Goal: Information Seeking & Learning: Learn about a topic

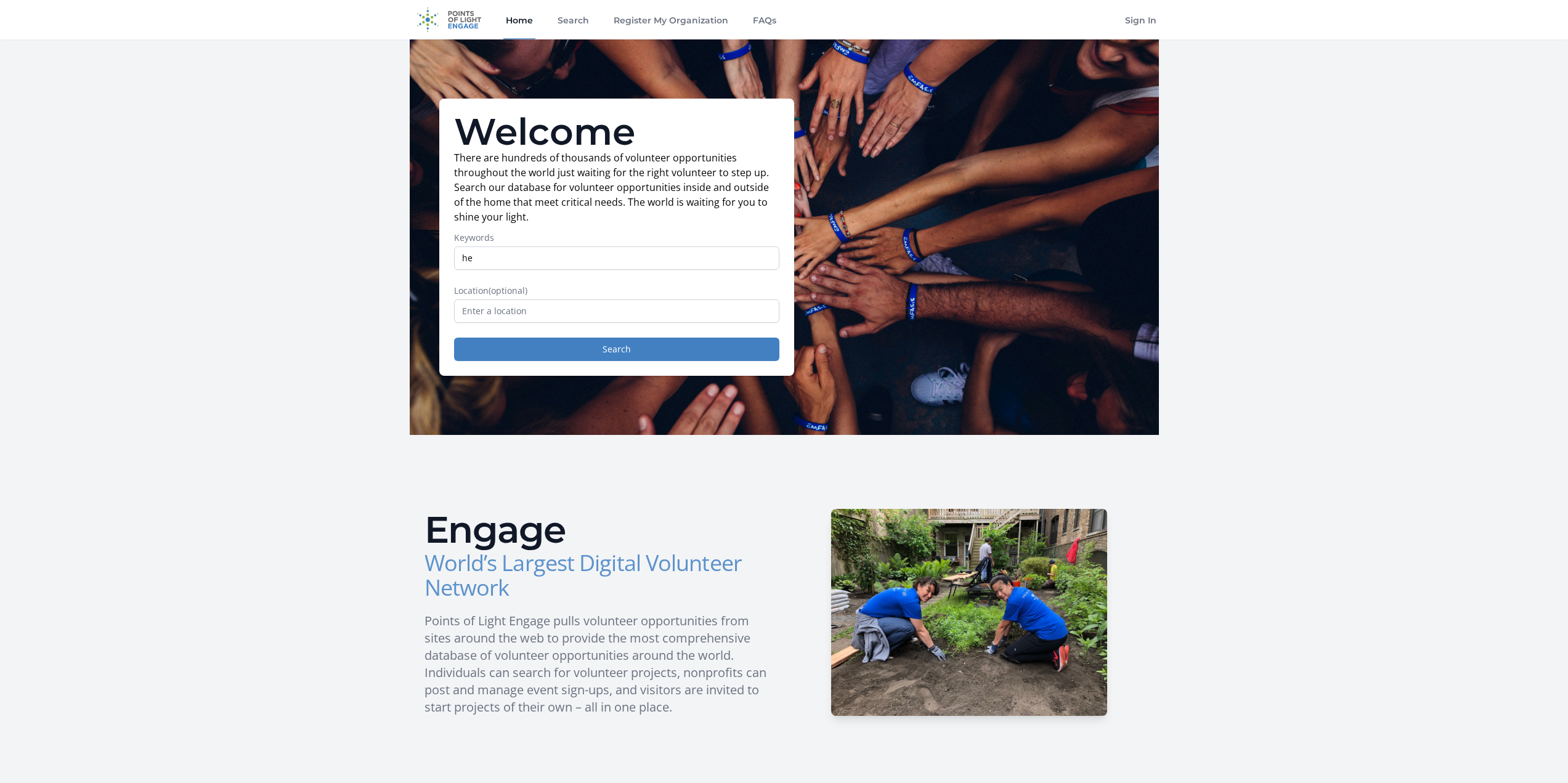
type input "h"
type input "life coach"
click at [560, 318] on input "text" at bounding box center [616, 311] width 325 height 23
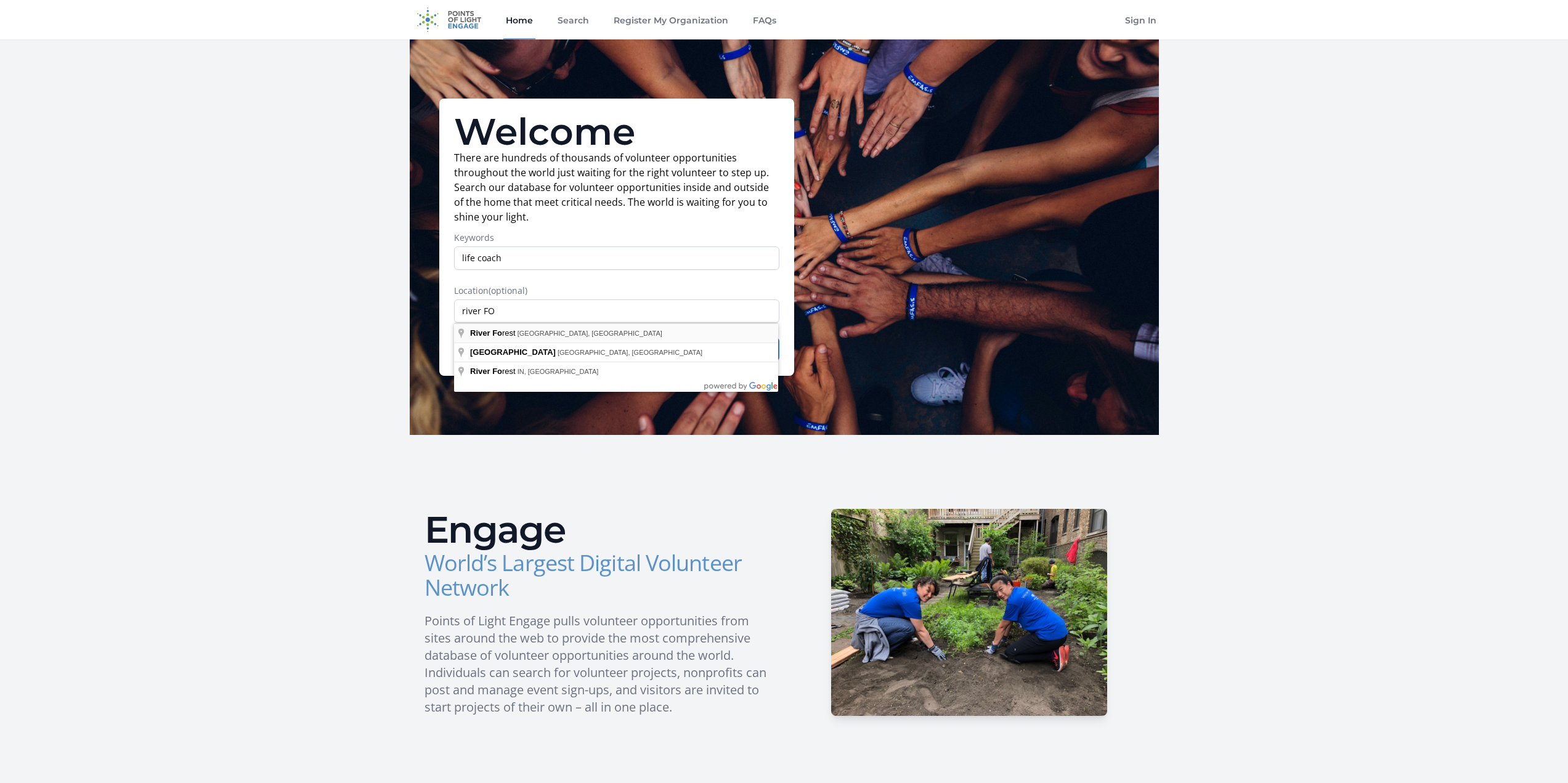
type input "River Forest, IL, USA"
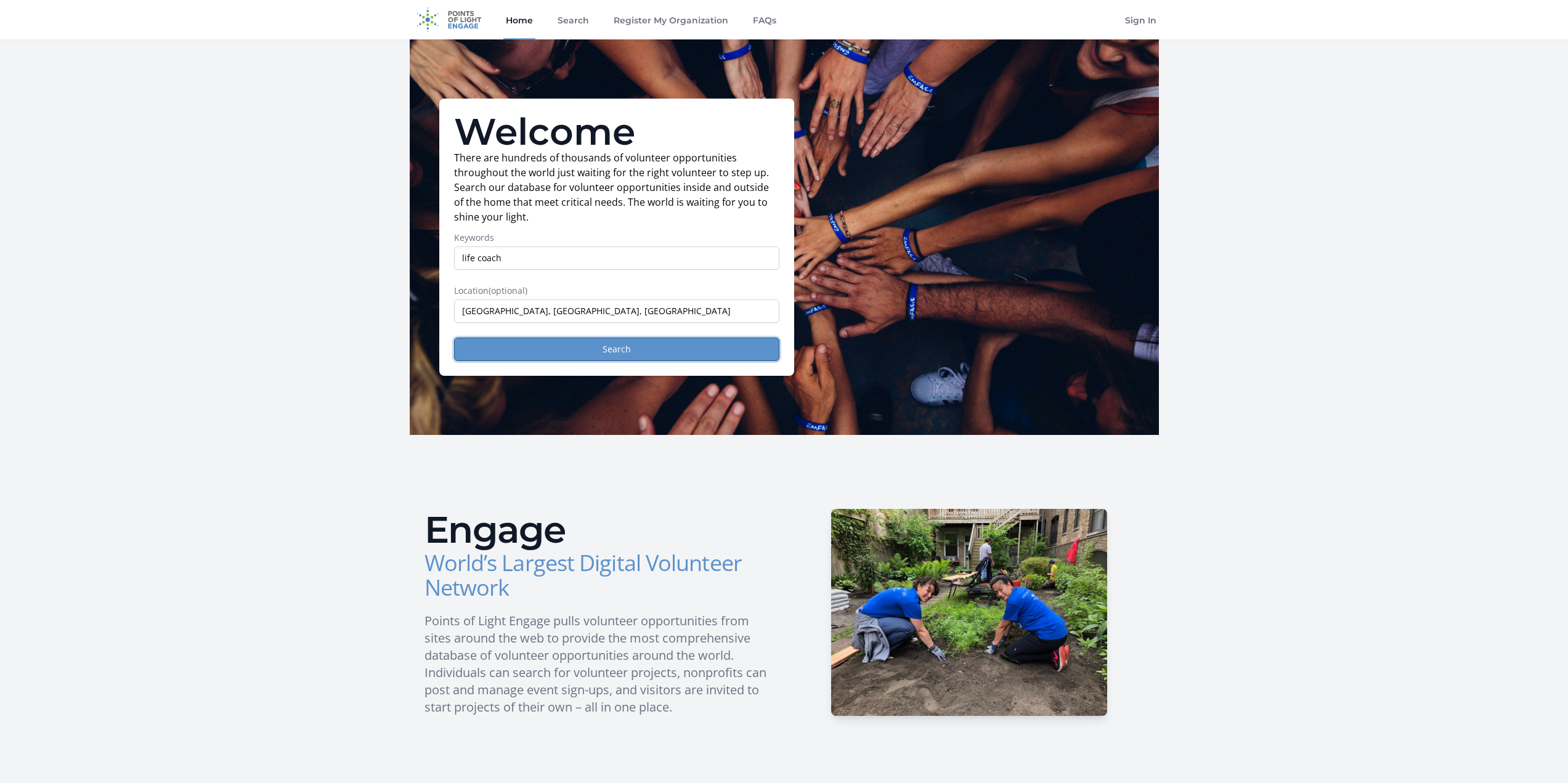
click at [656, 342] on button "Search" at bounding box center [616, 349] width 325 height 23
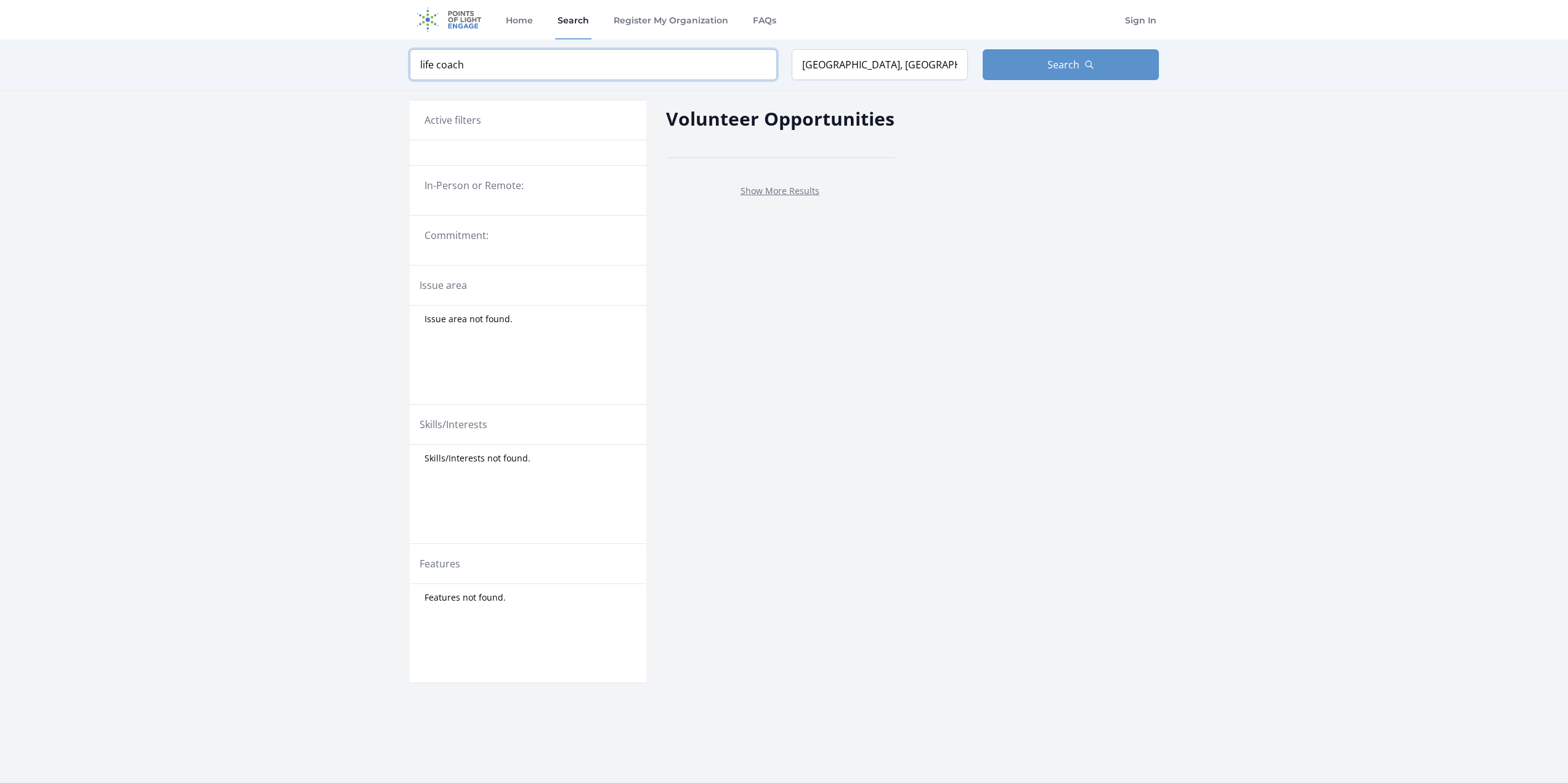
drag, startPoint x: 436, startPoint y: 56, endPoint x: 366, endPoint y: 48, distance: 70.5
click at [366, 48] on div "Keyword life coach Location River Forest, IL, USA Search" at bounding box center [784, 65] width 1568 height 51
click button "submit" at bounding box center [0, 0] width 0 height 0
click at [1061, 74] on button "Search" at bounding box center [1071, 65] width 176 height 31
click at [766, 185] on link "Show More Results" at bounding box center [780, 191] width 79 height 12
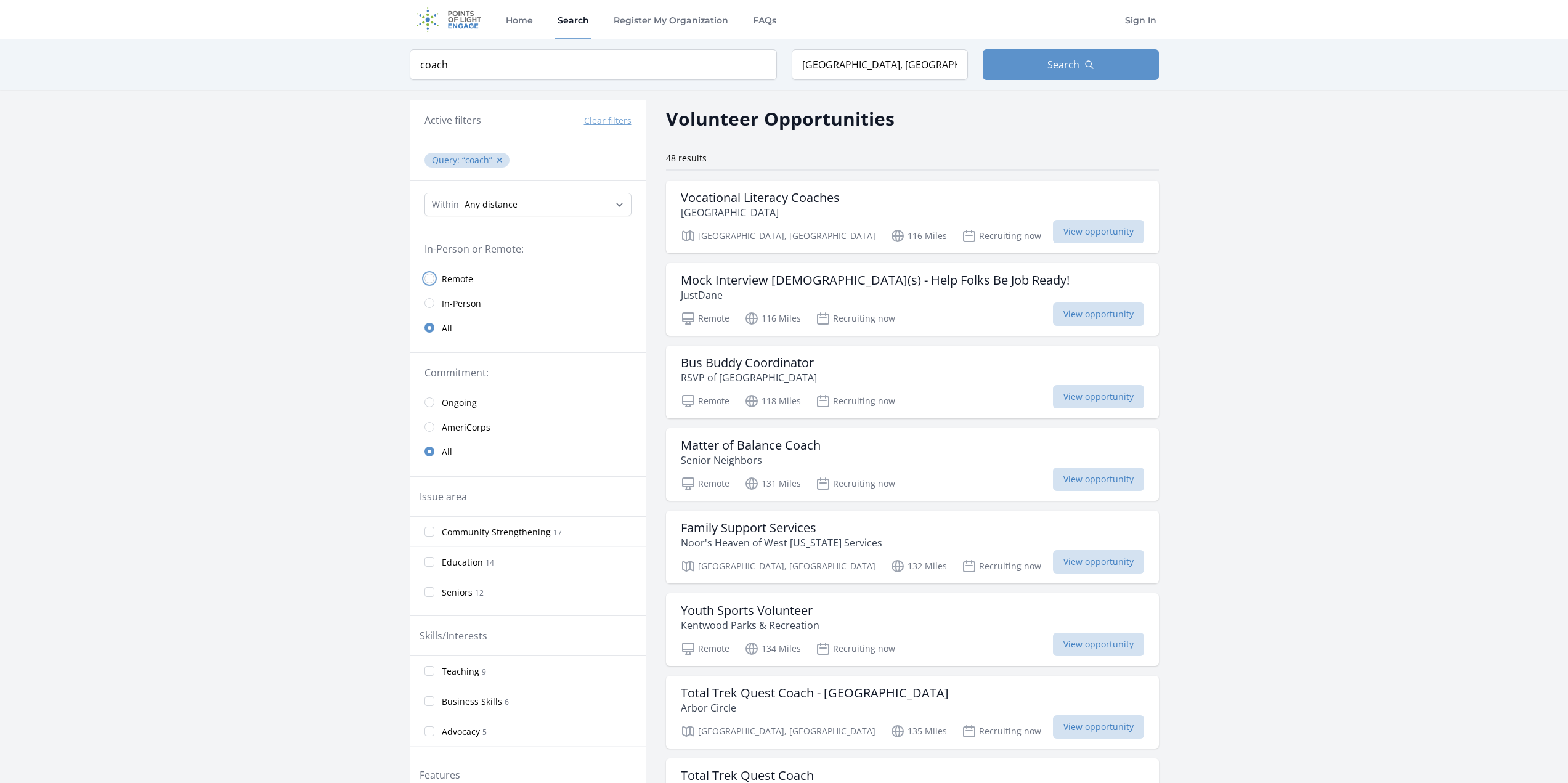
click at [433, 279] on input "radio" at bounding box center [429, 279] width 10 height 10
click at [433, 282] on link "Remote" at bounding box center [527, 278] width 236 height 25
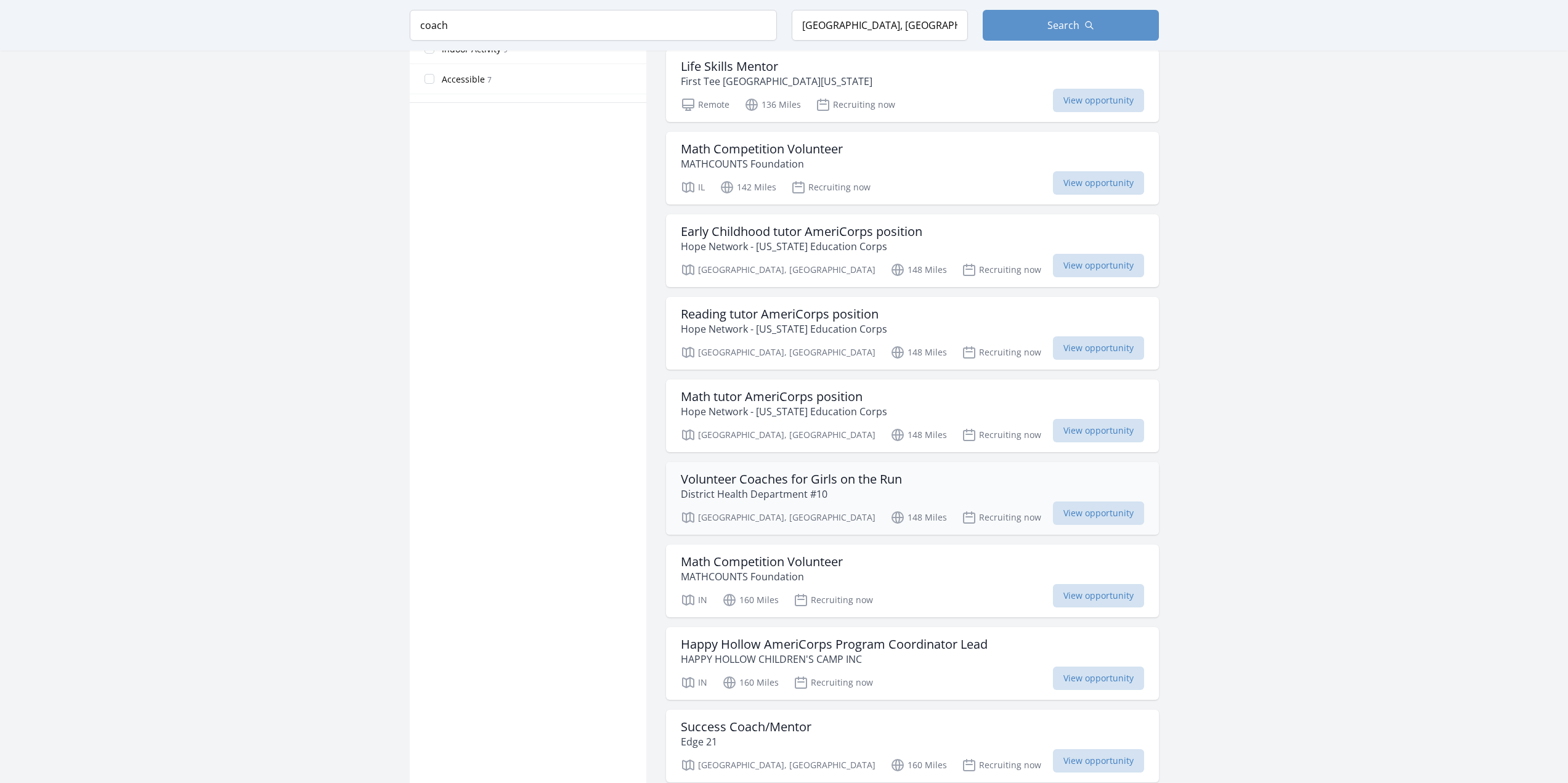
scroll to position [863, 0]
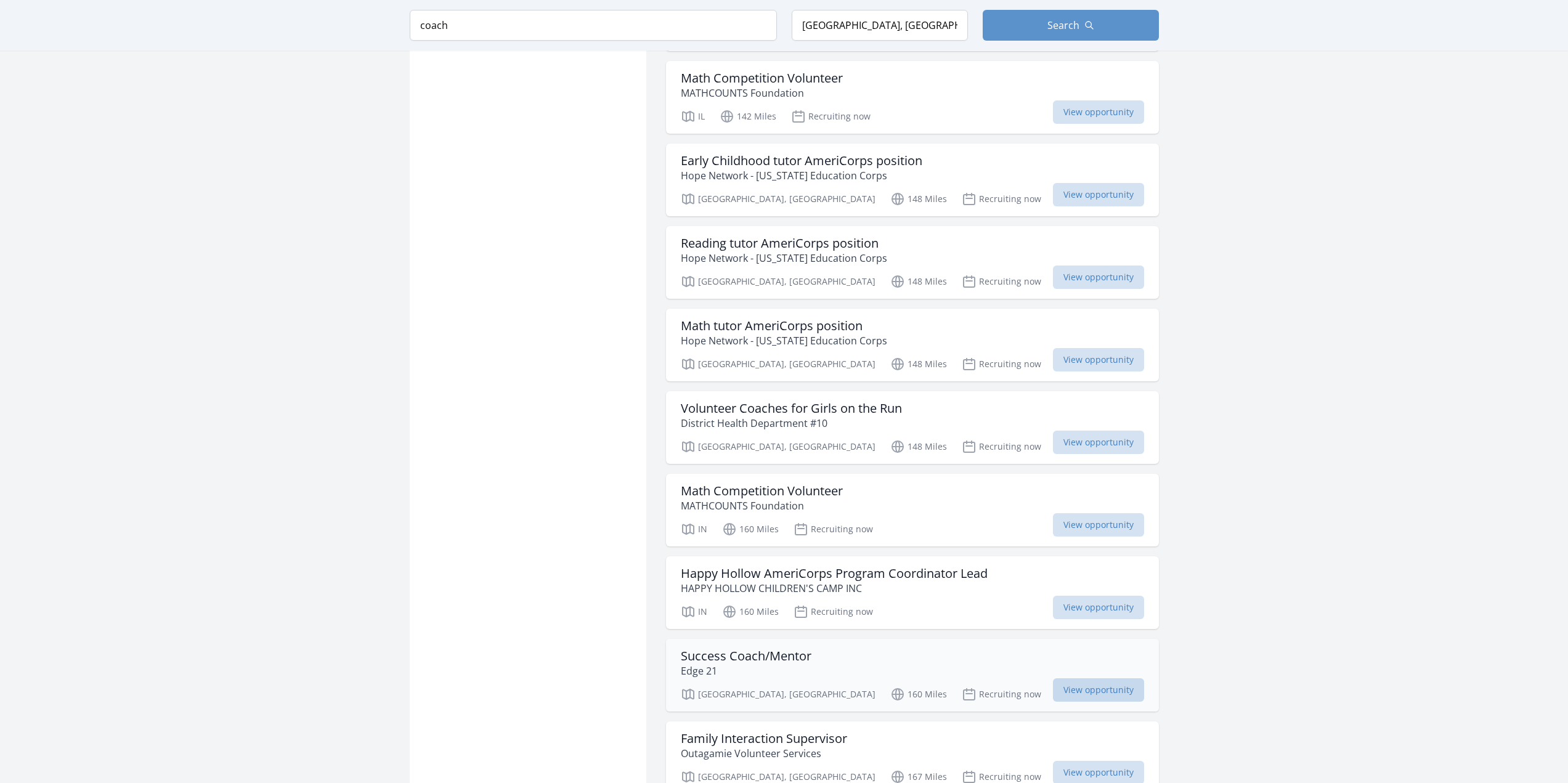
click at [1053, 688] on span "View opportunity" at bounding box center [1098, 690] width 91 height 23
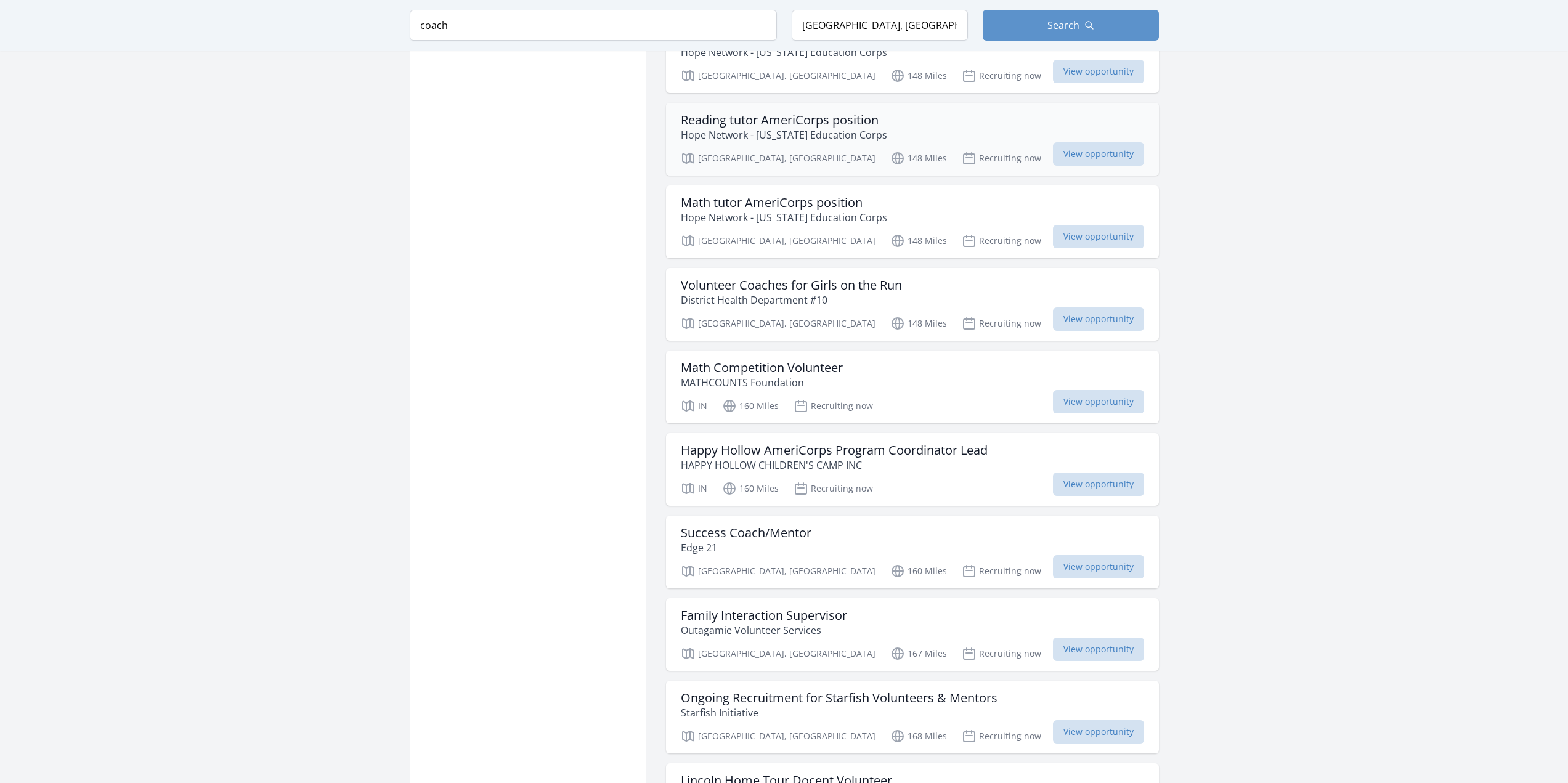
scroll to position [1048, 0]
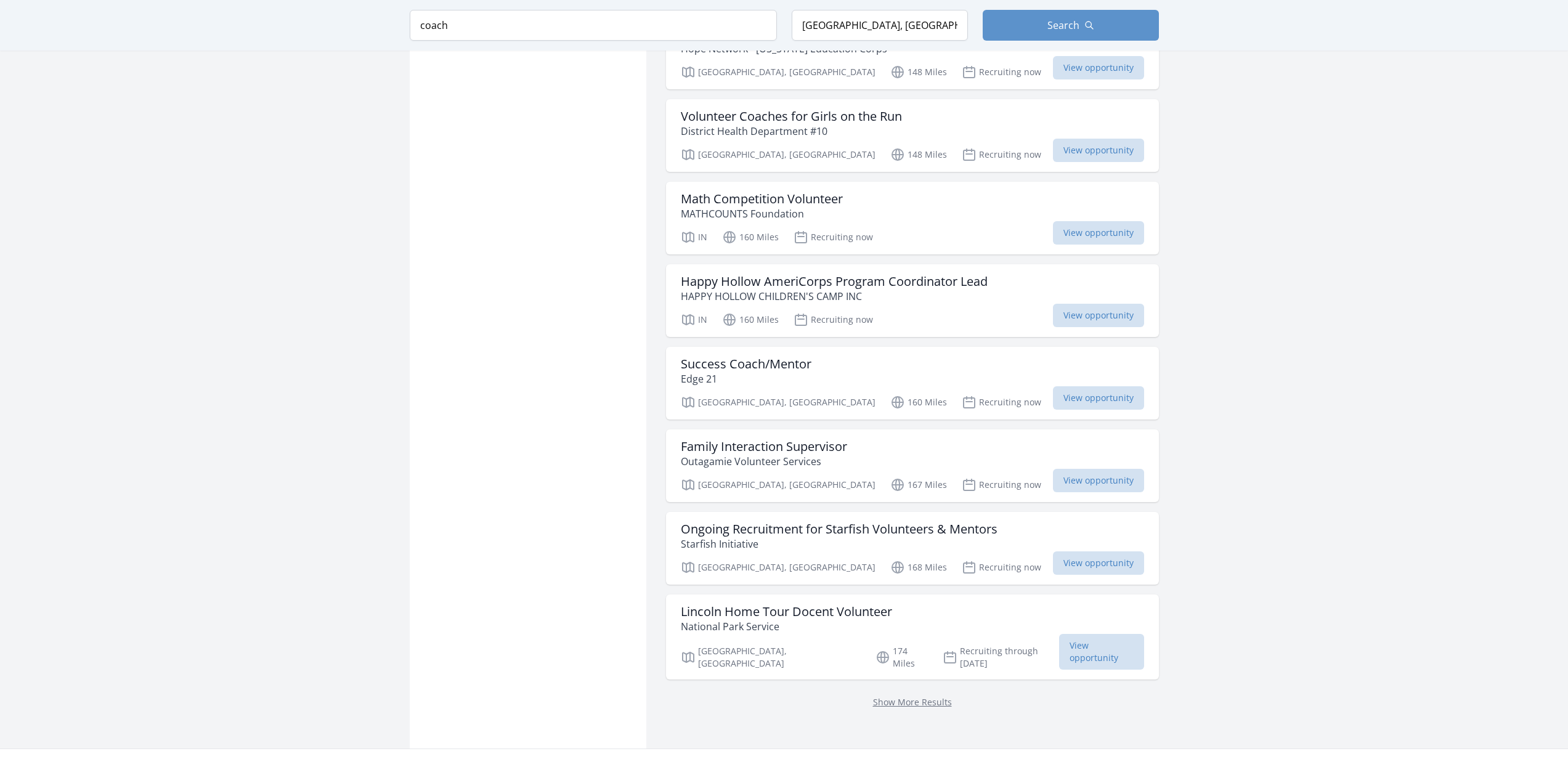
scroll to position [1233, 0]
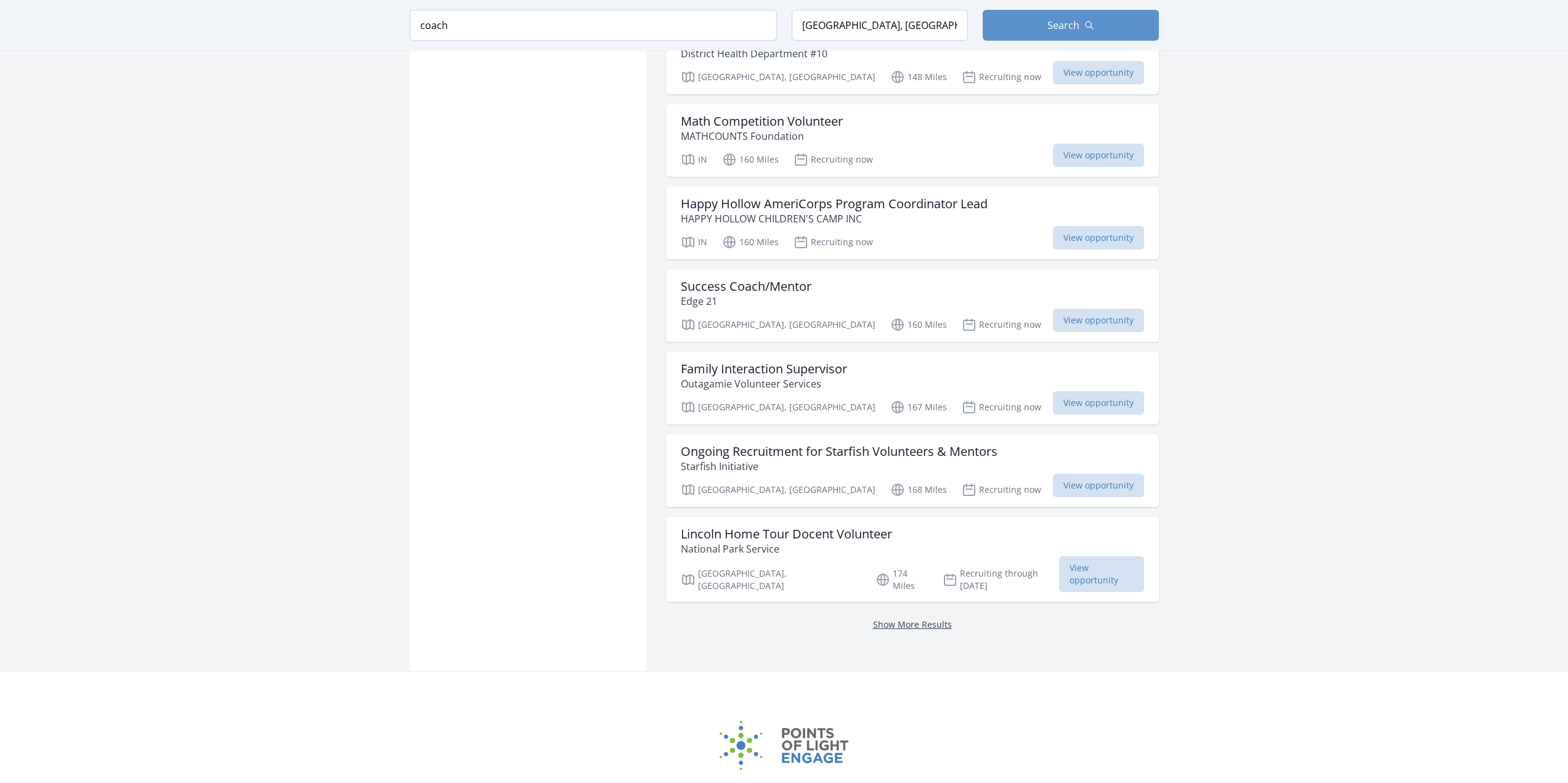
click at [887, 618] on link "Show More Results" at bounding box center [912, 624] width 79 height 12
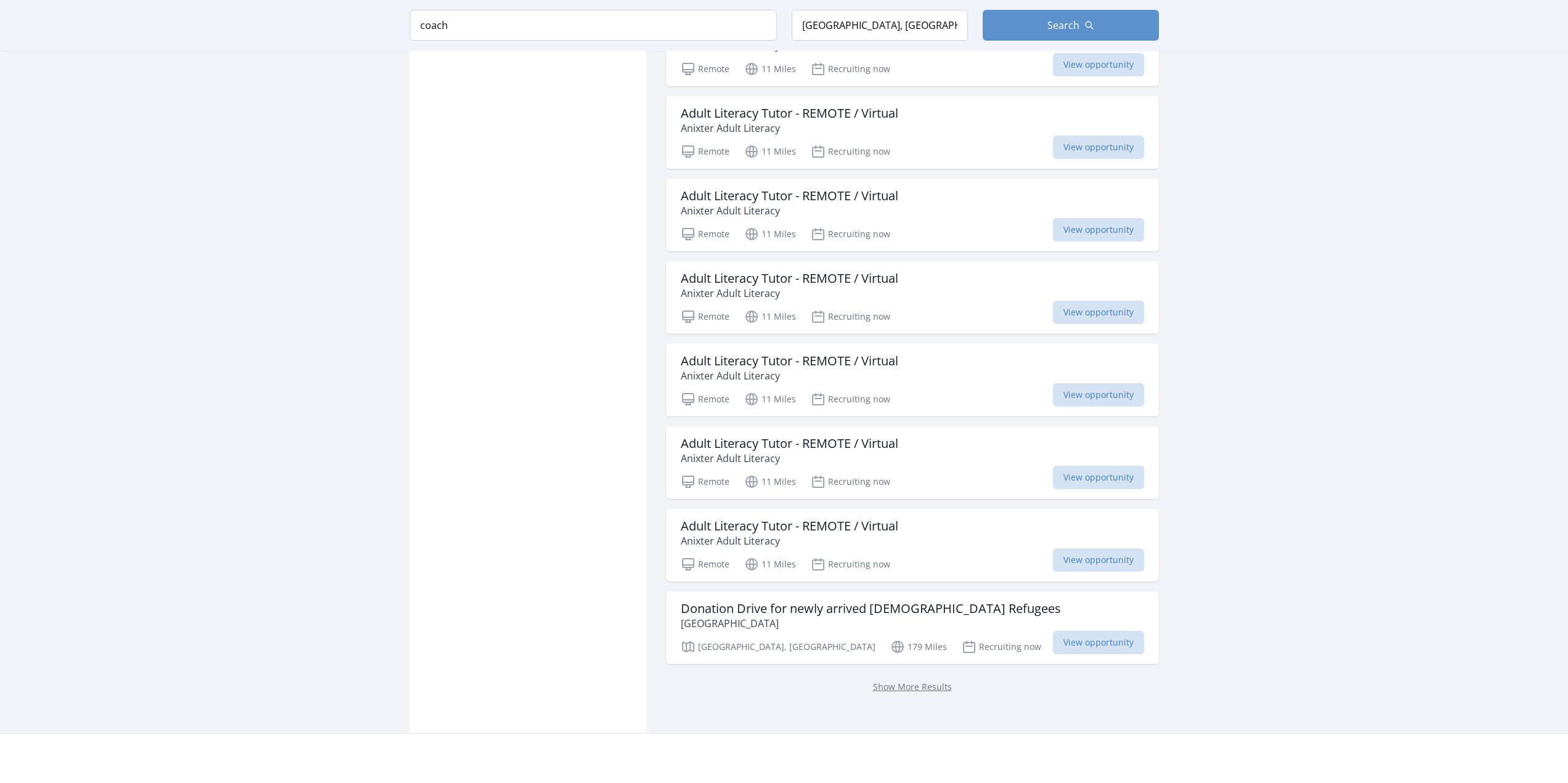
scroll to position [1849, 0]
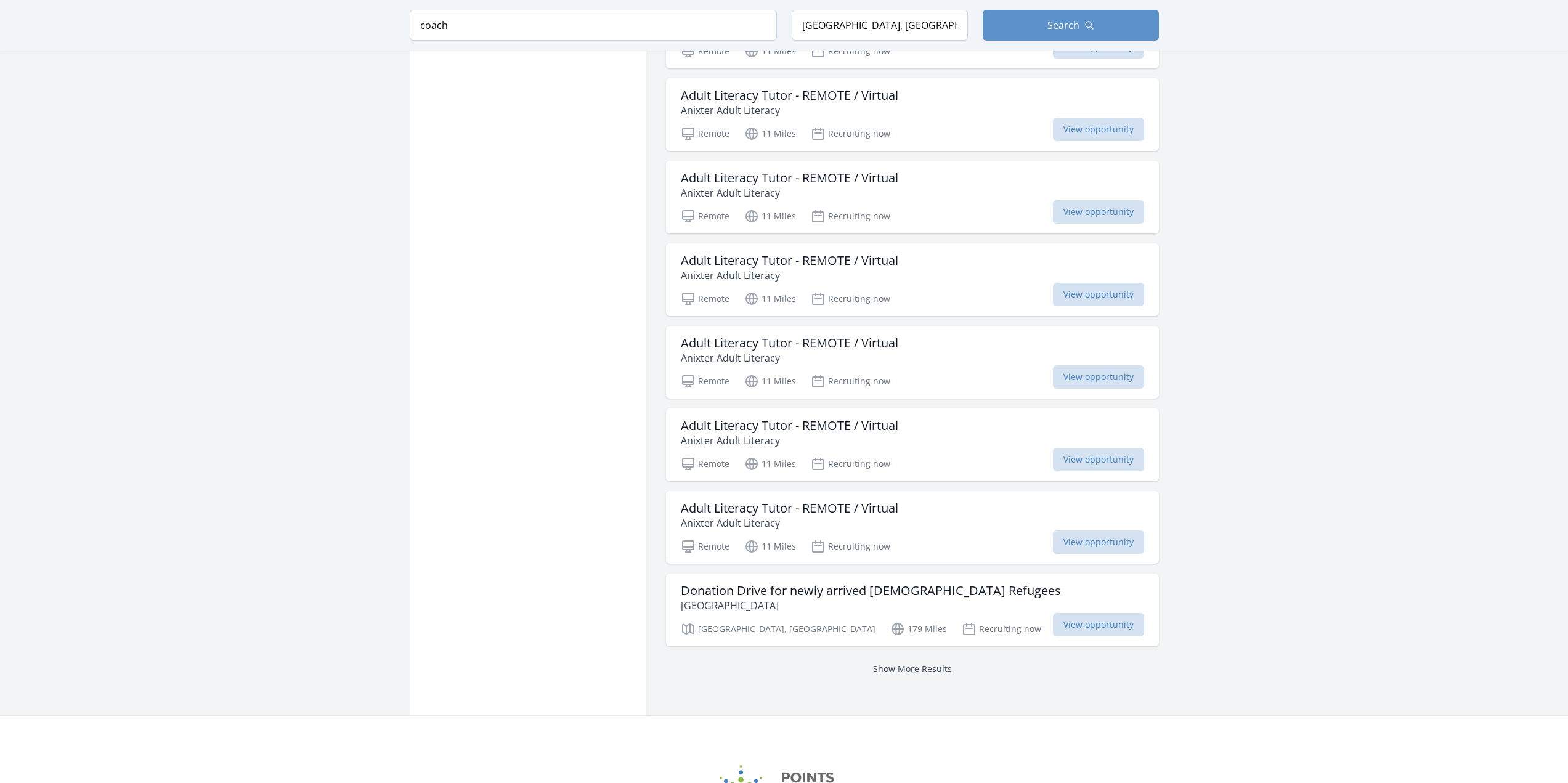
click at [873, 663] on link "Show More Results" at bounding box center [912, 669] width 79 height 12
click at [878, 663] on link "Show More Results" at bounding box center [912, 669] width 79 height 12
drag, startPoint x: 478, startPoint y: 21, endPoint x: 403, endPoint y: 39, distance: 77.1
click at [403, 39] on div "Keyword coach Location River Forest, IL, USA Search" at bounding box center [784, 25] width 788 height 51
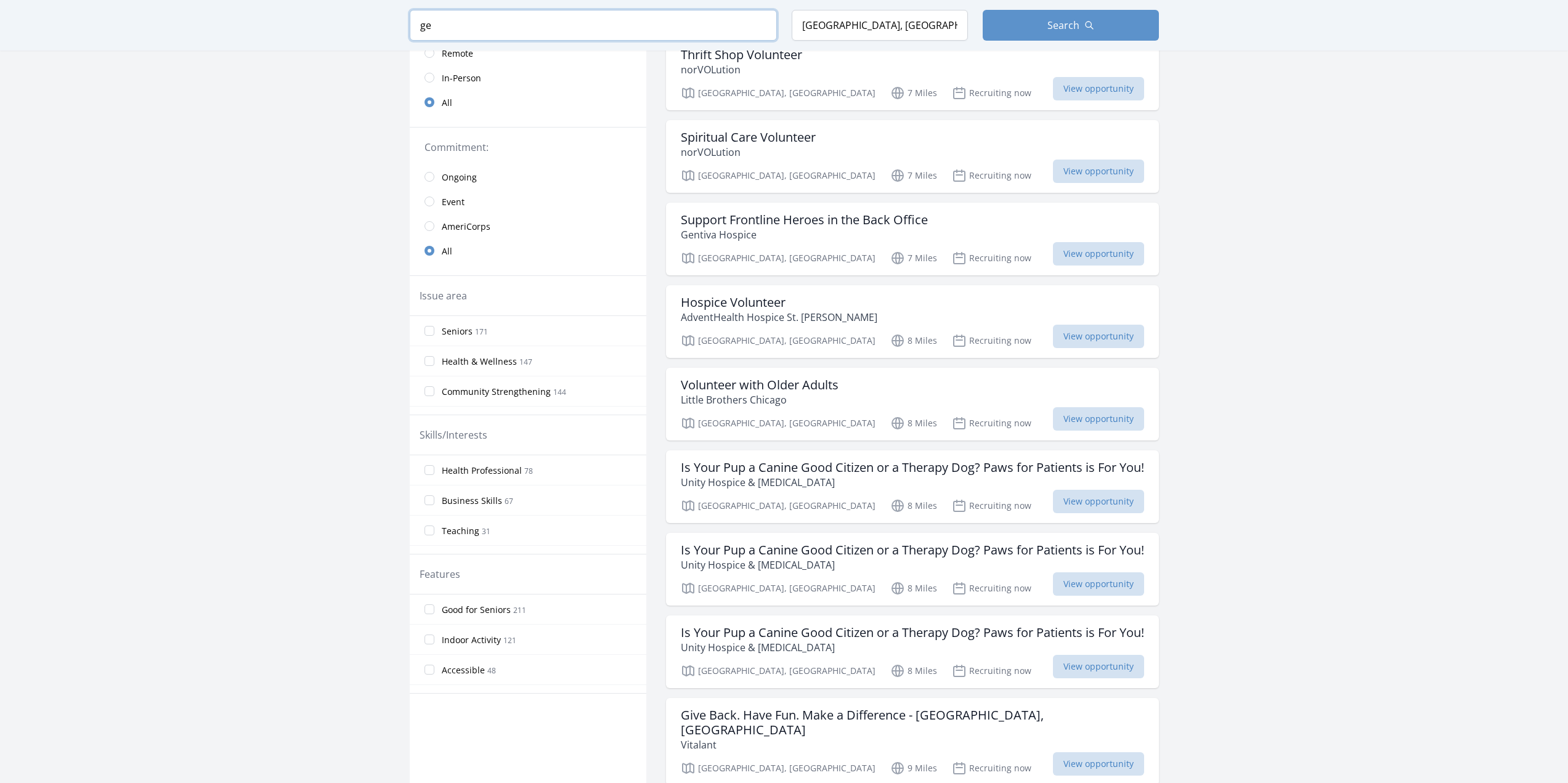
type input "g"
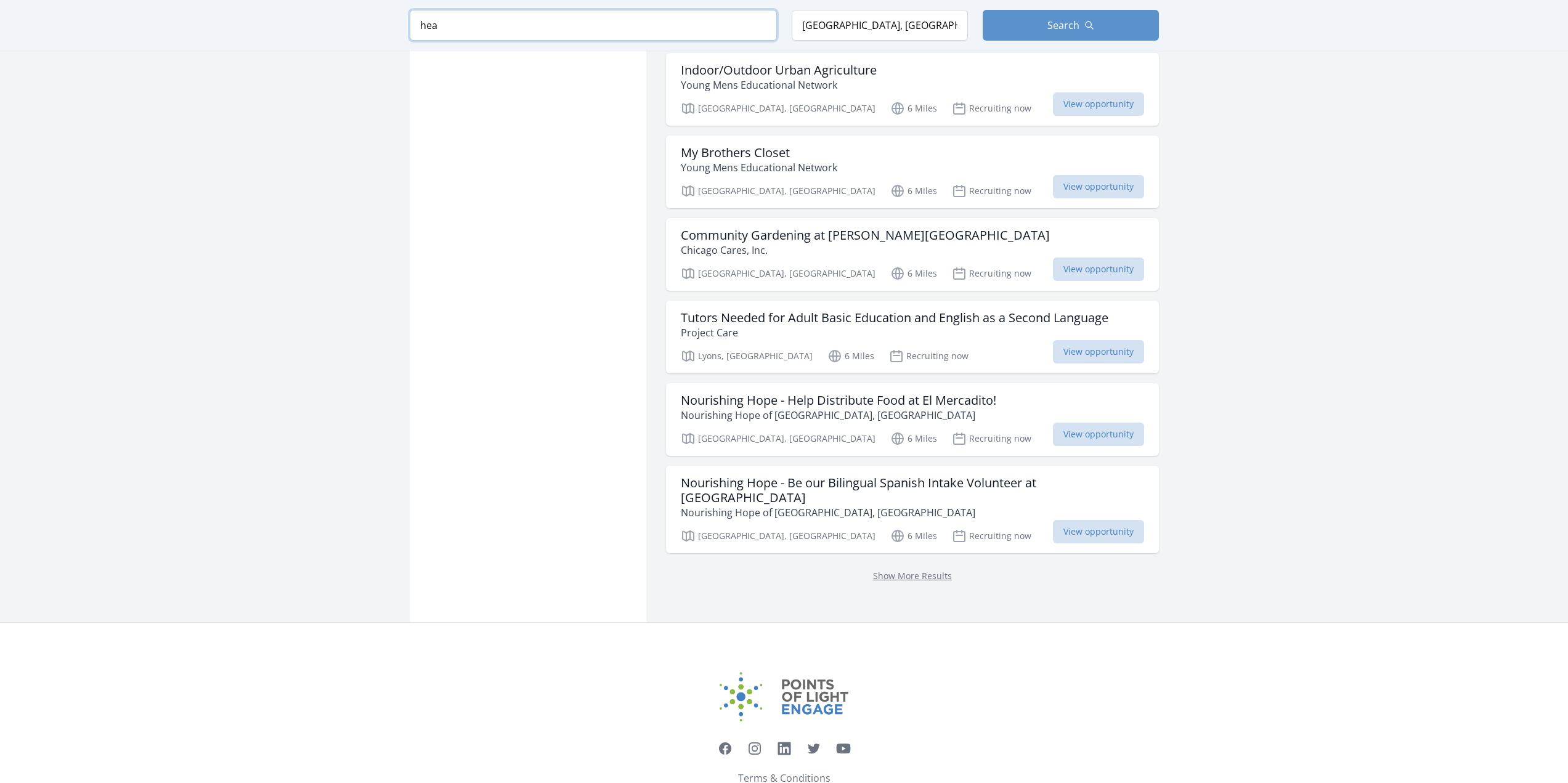
scroll to position [1849, 0]
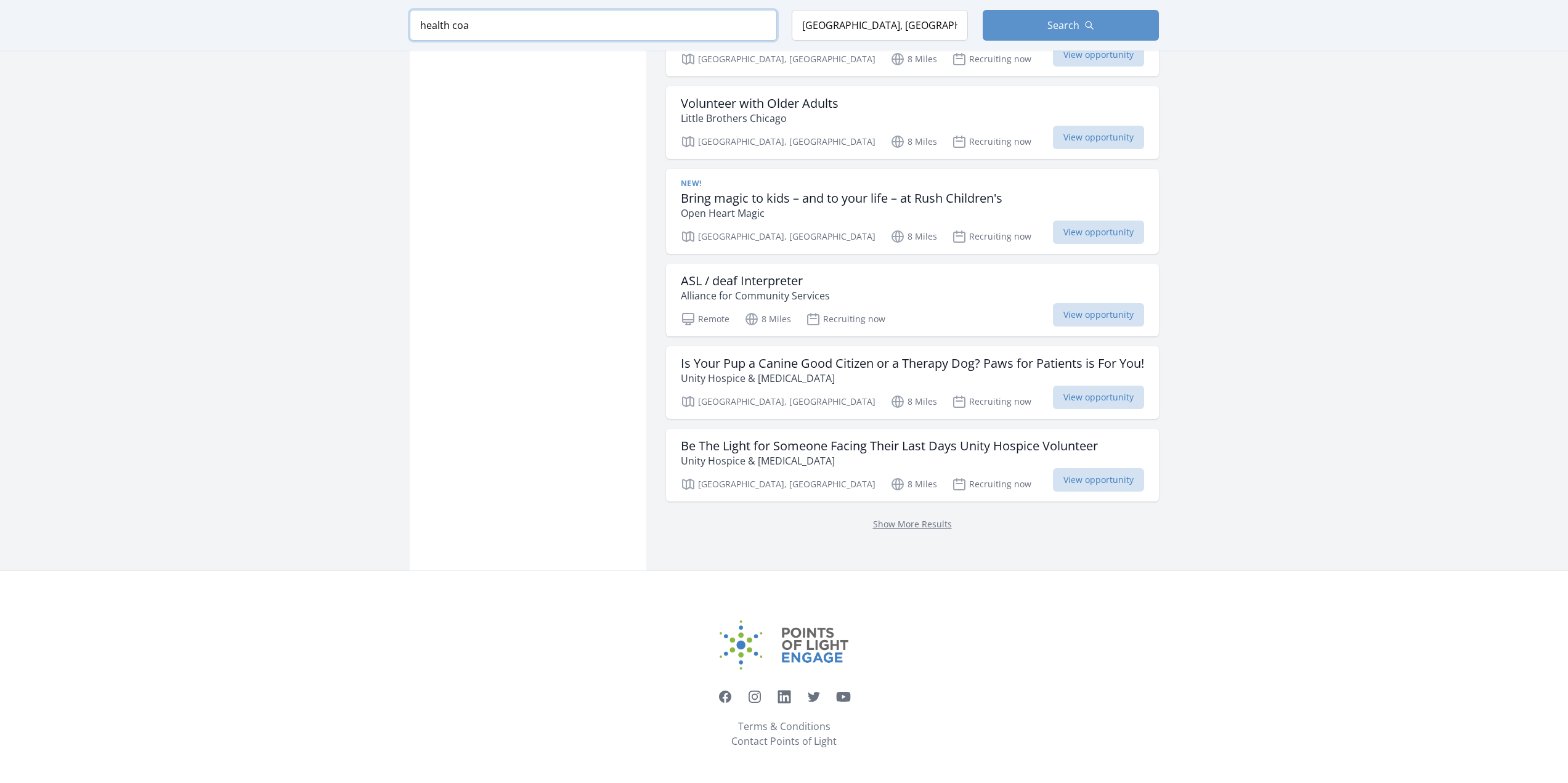
scroll to position [1849, 0]
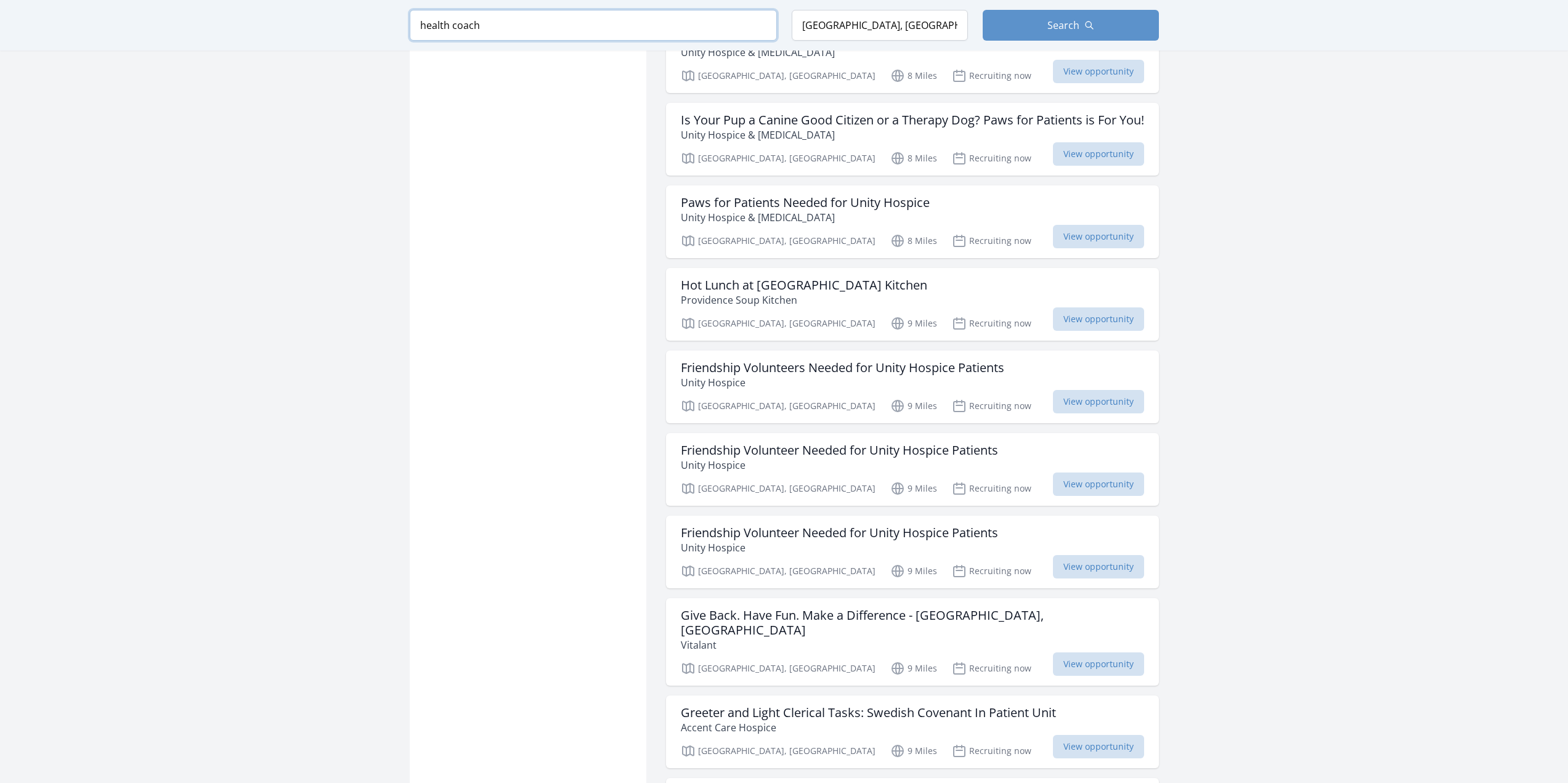
type input "health coach"
click button "submit" at bounding box center [0, 0] width 0 height 0
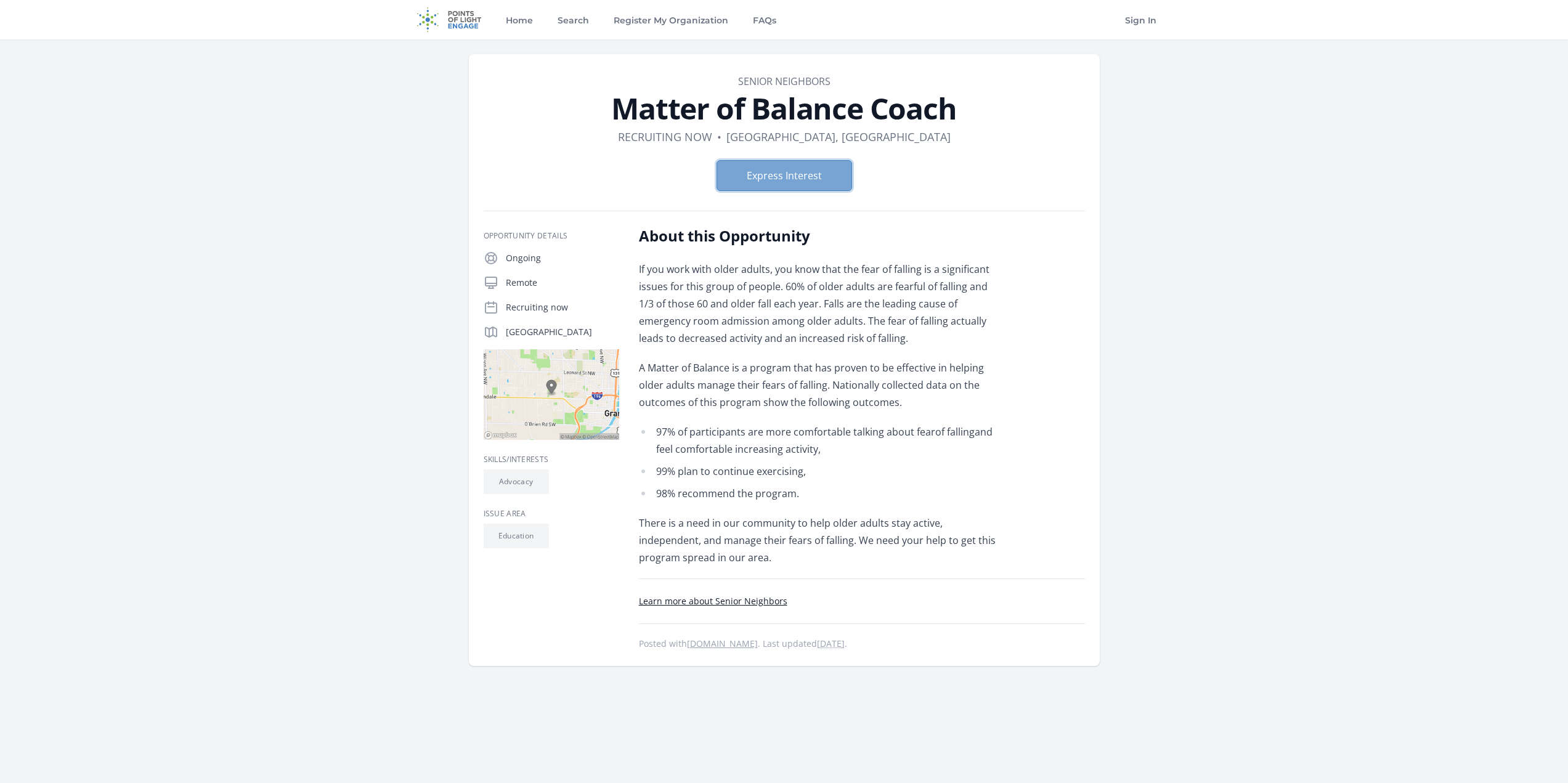
click at [755, 169] on button "Express Interest" at bounding box center [784, 176] width 135 height 31
click at [773, 177] on button "Express Interest" at bounding box center [784, 176] width 135 height 31
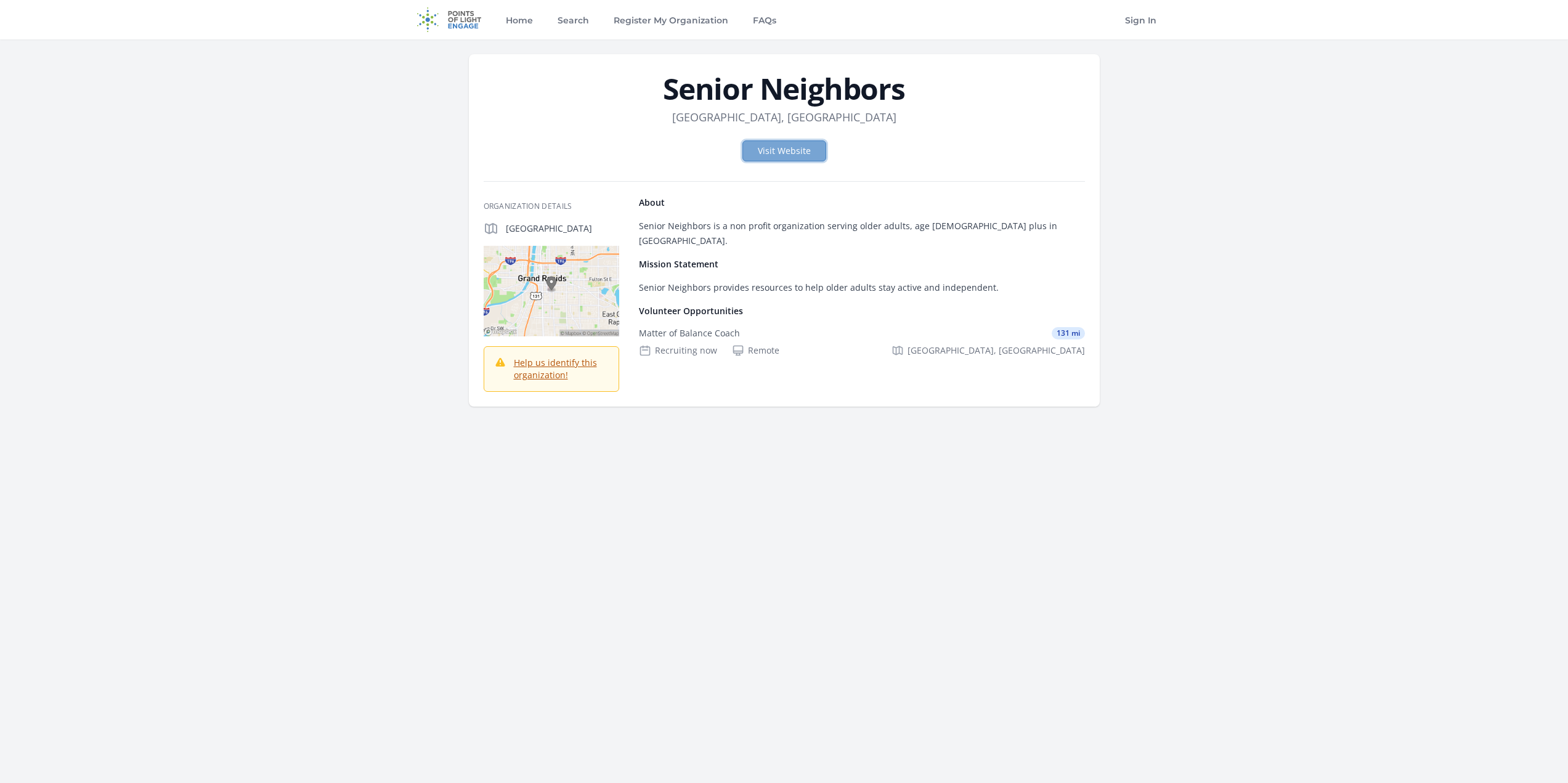
click at [808, 143] on link "Visit Website" at bounding box center [784, 151] width 84 height 21
